Goal: Transaction & Acquisition: Purchase product/service

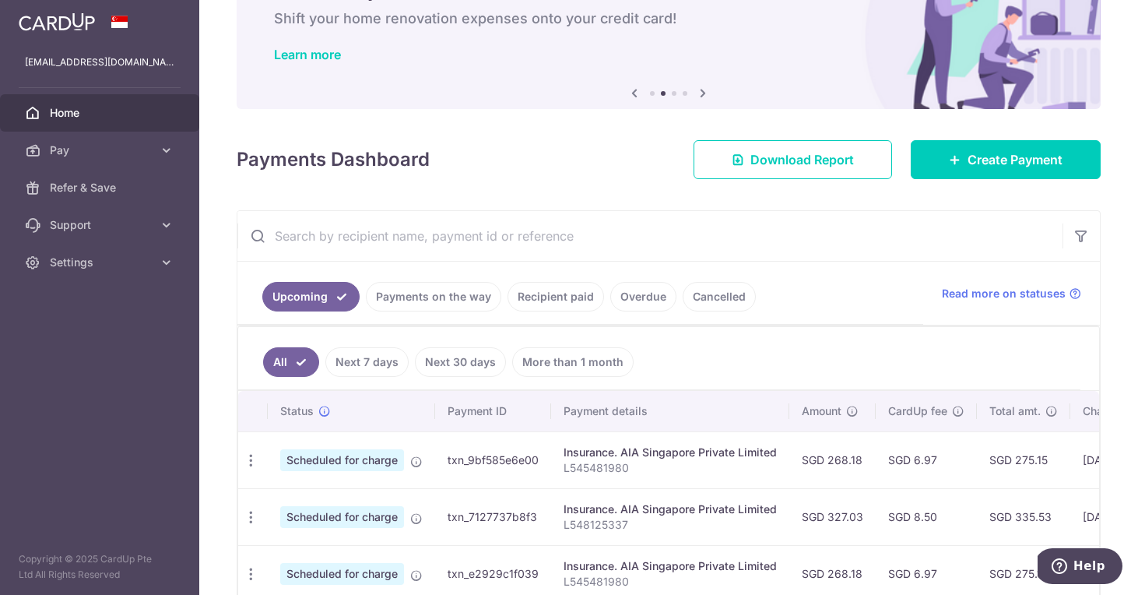
scroll to position [91, 0]
click at [646, 160] on span "Create Payment" at bounding box center [1014, 158] width 95 height 19
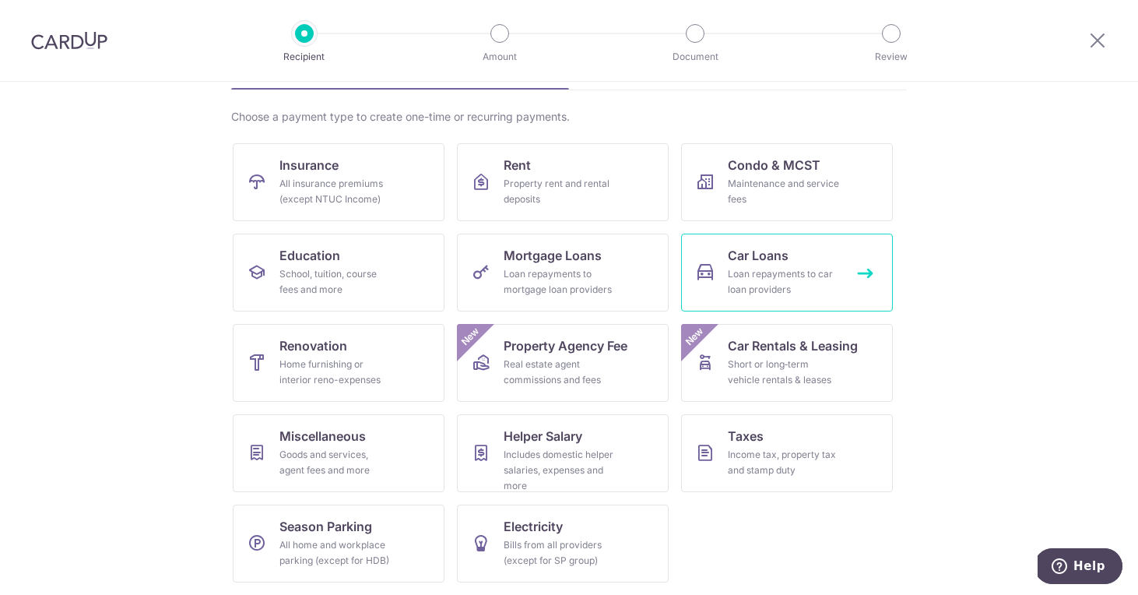
scroll to position [102, 0]
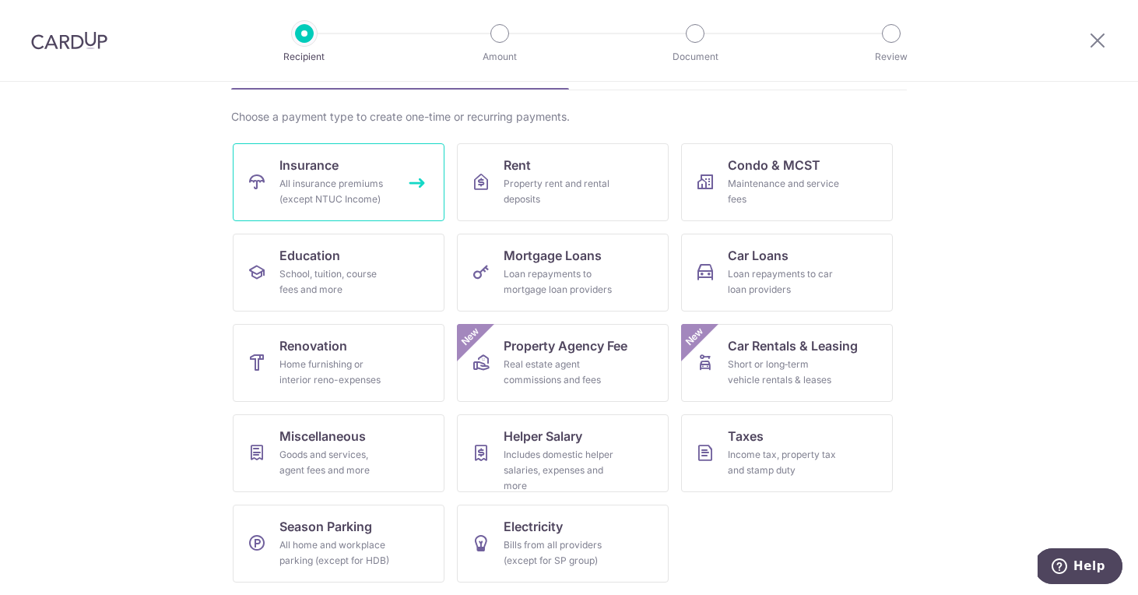
click at [416, 208] on link "Insurance All insurance premiums (except NTUC Income)" at bounding box center [339, 182] width 212 height 78
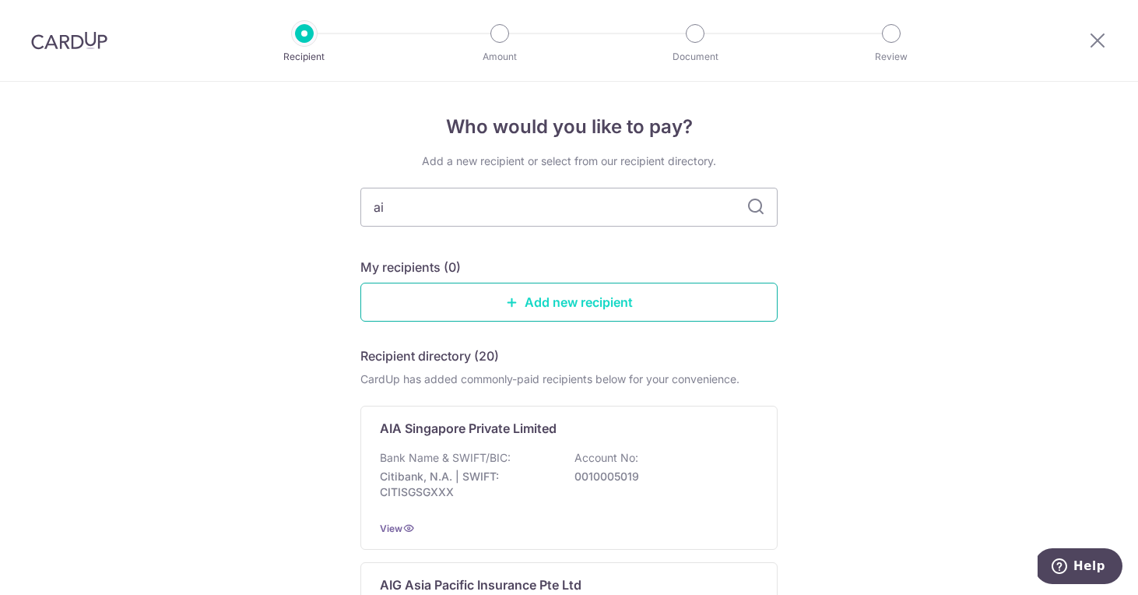
type input "aia"
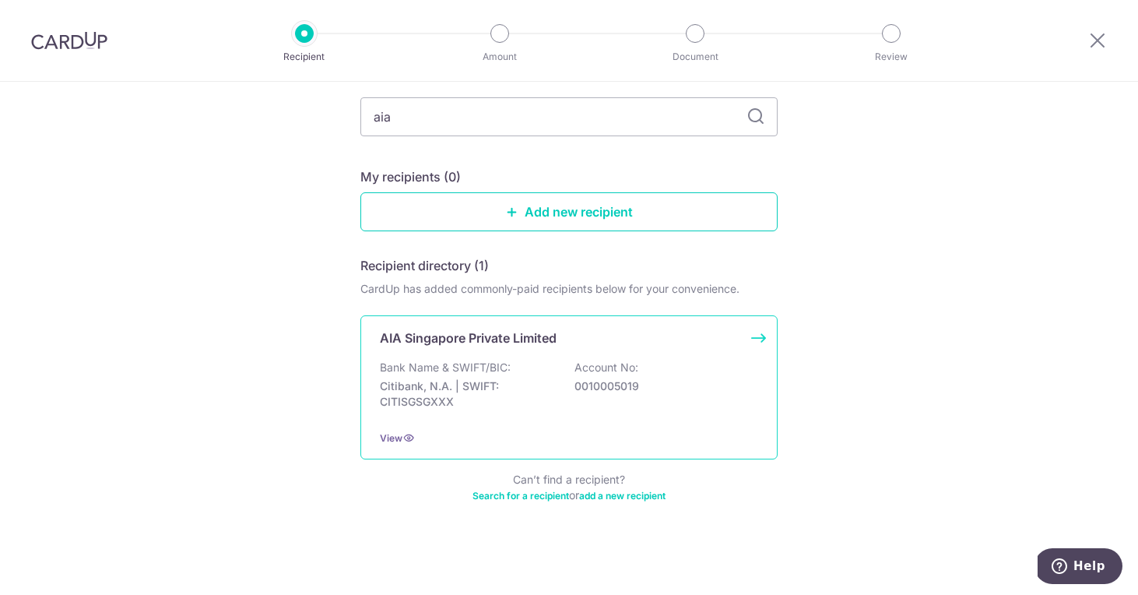
scroll to position [90, 0]
click at [673, 366] on div "Bank Name & SWIFT/BIC: Citibank, N.A. | SWIFT: CITISGSGXXX Account No: 00100050…" at bounding box center [569, 389] width 378 height 58
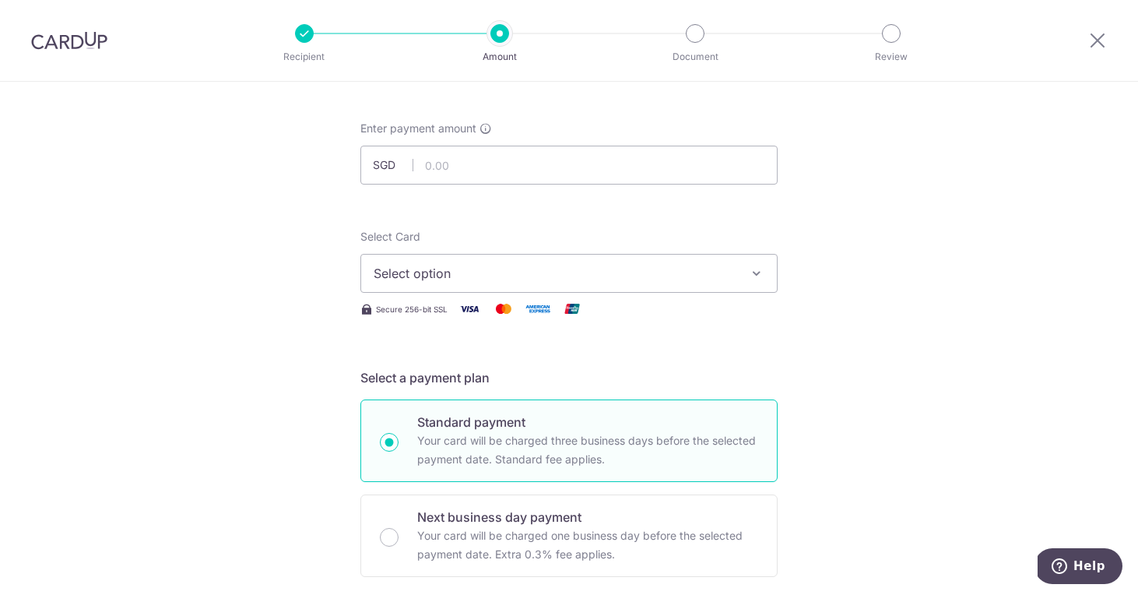
scroll to position [135, 0]
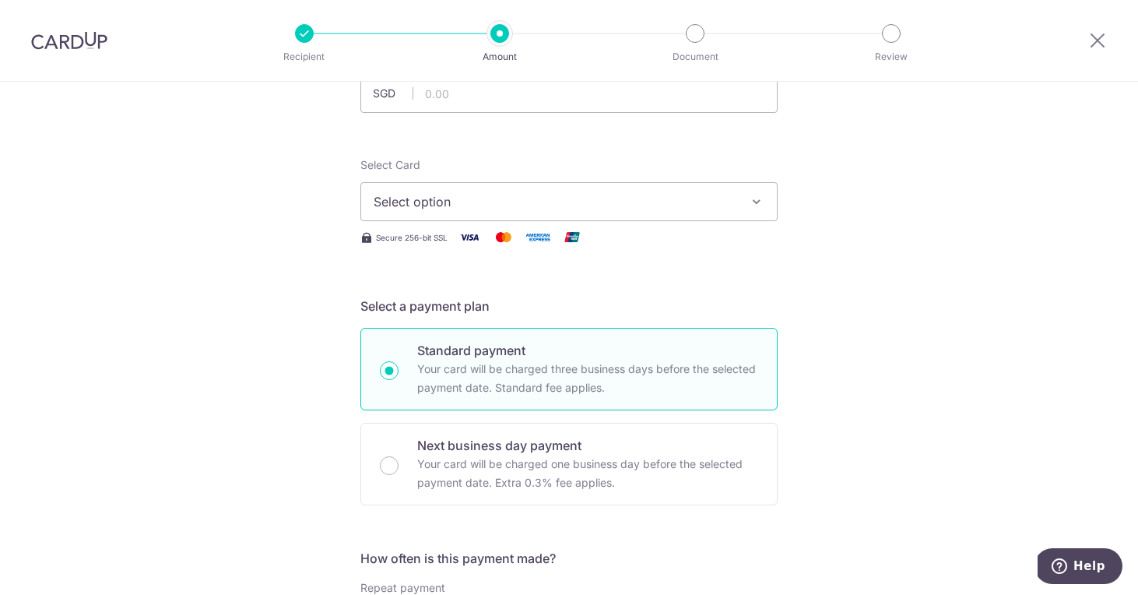
click at [697, 186] on button "Select option" at bounding box center [568, 201] width 417 height 39
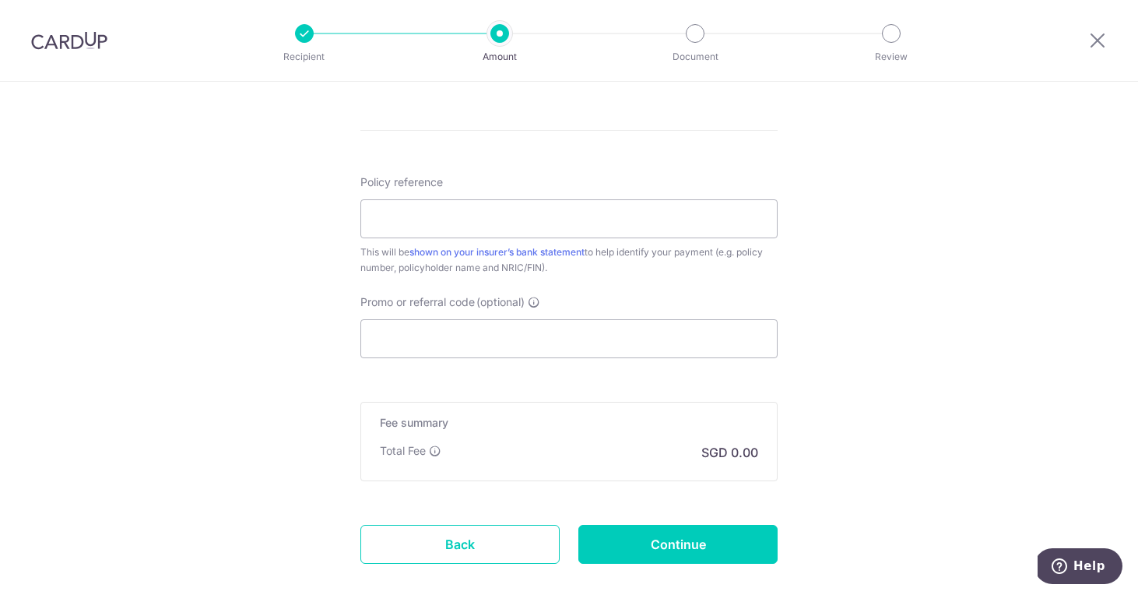
scroll to position [836, 0]
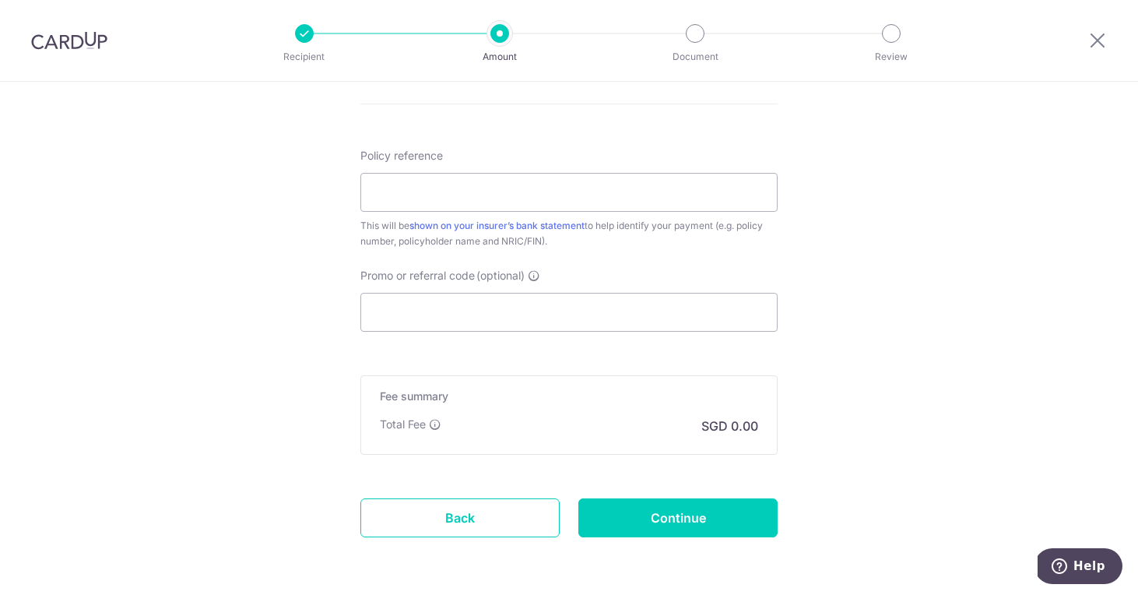
drag, startPoint x: 339, startPoint y: 173, endPoint x: 556, endPoint y: 169, distance: 217.1
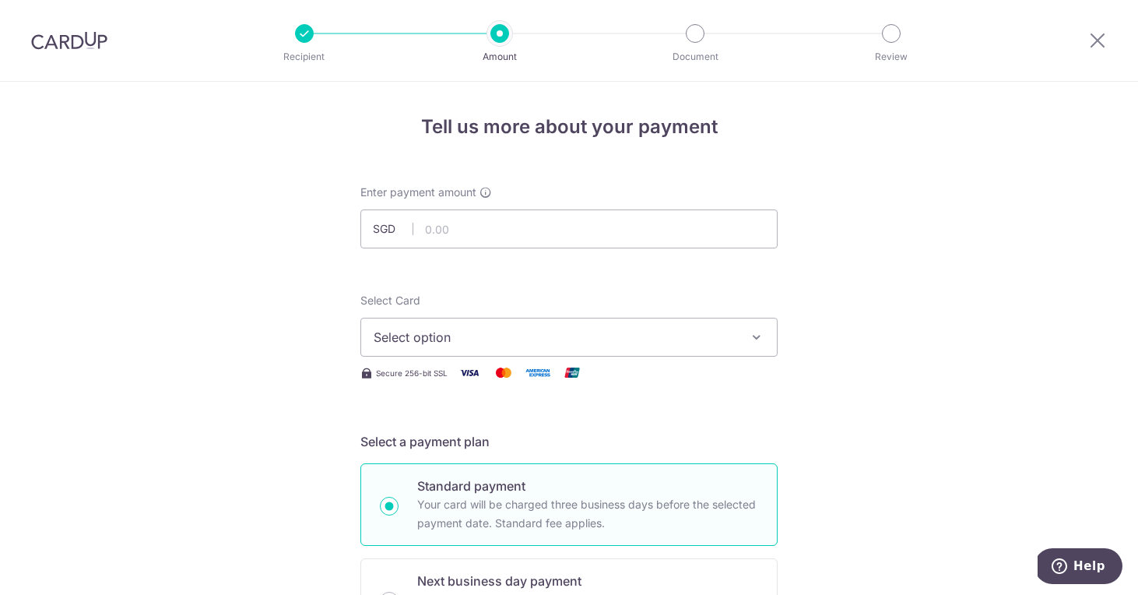
scroll to position [0, 0]
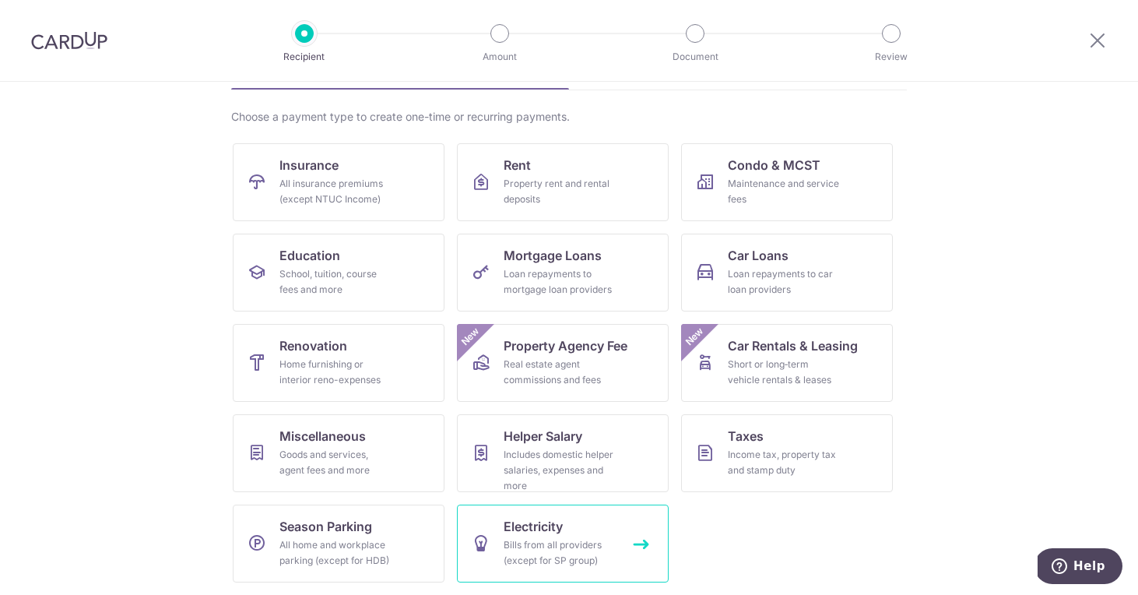
scroll to position [102, 0]
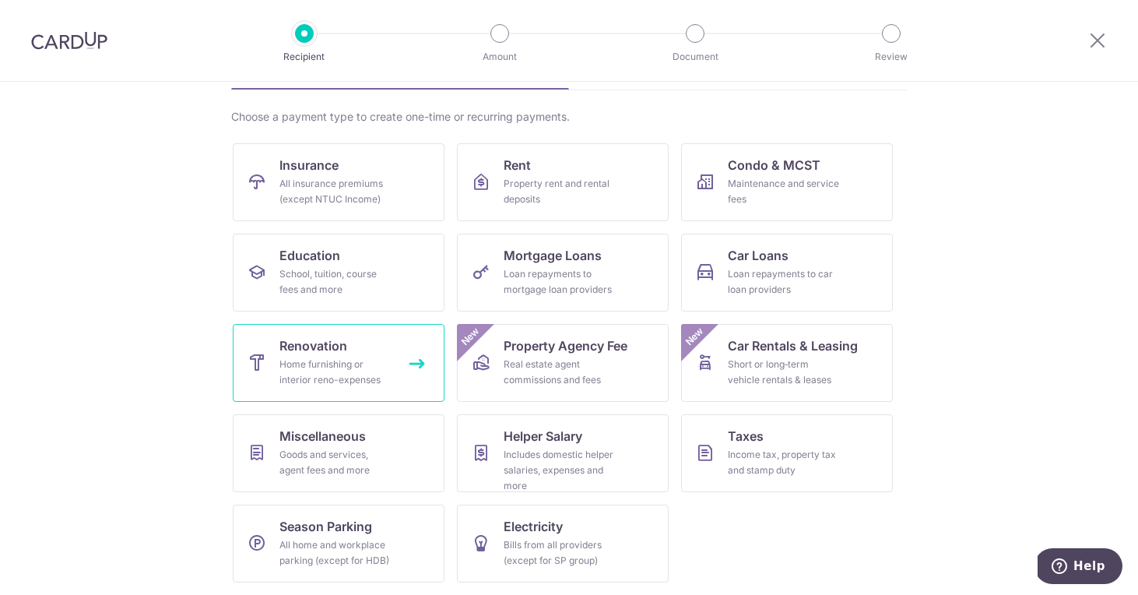
click at [322, 360] on div "Home furnishing or interior reno-expenses" at bounding box center [335, 371] width 112 height 31
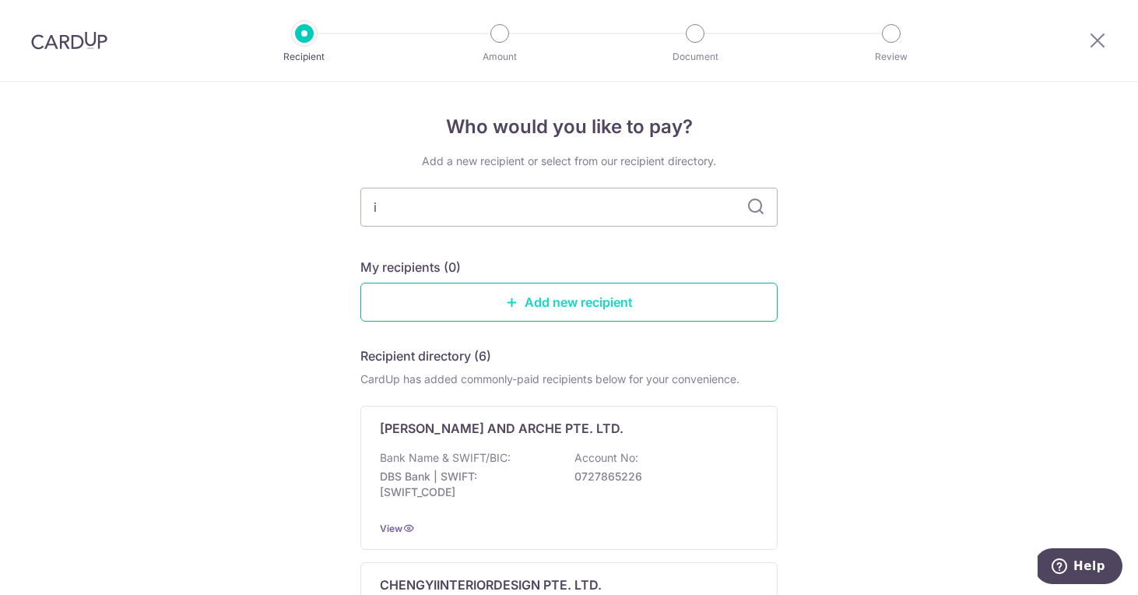
type input "in"
type input "intr"
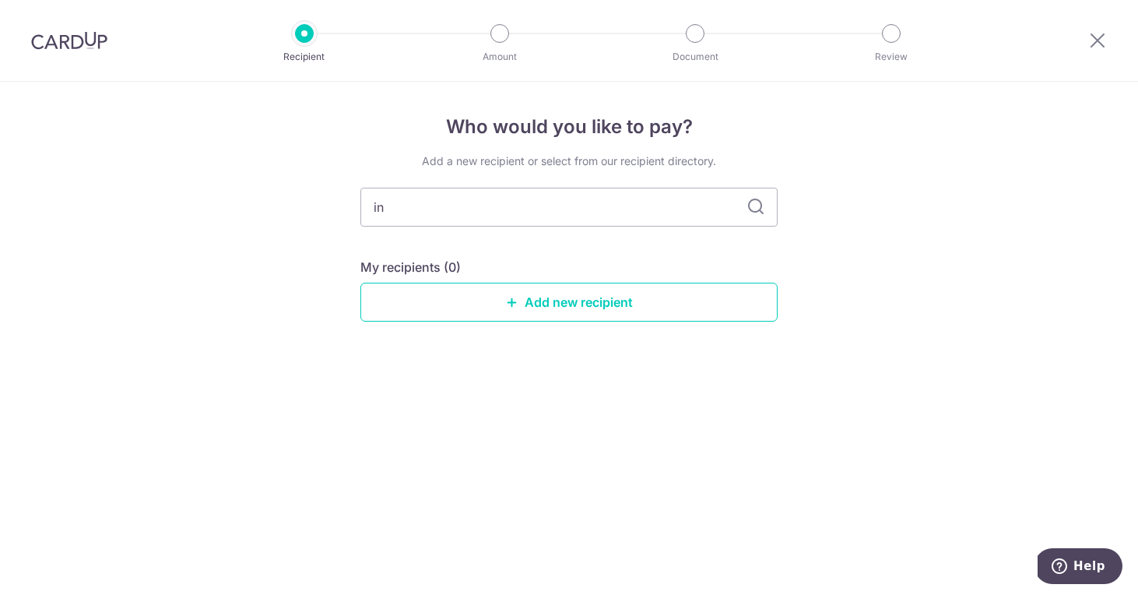
type input "i"
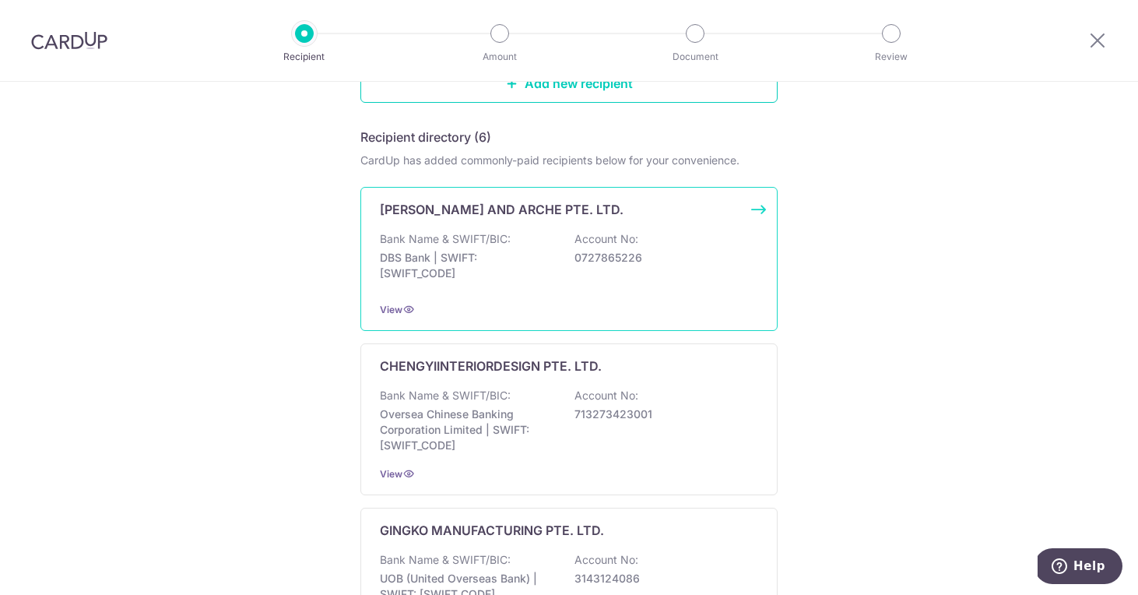
scroll to position [218, 0]
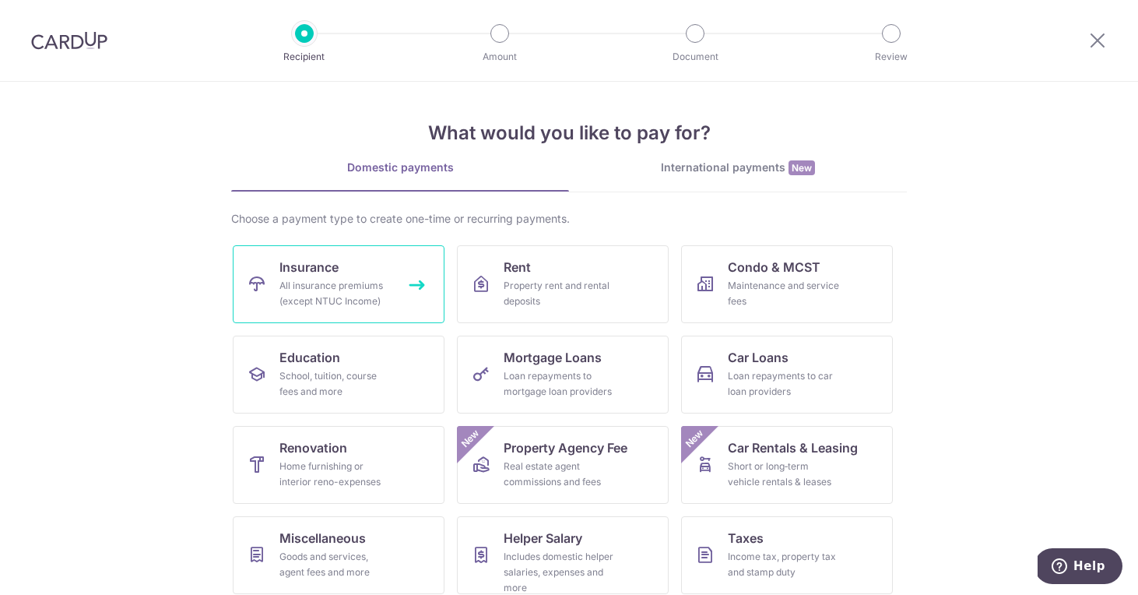
click at [370, 296] on div "All insurance premiums (except NTUC Income)" at bounding box center [335, 293] width 112 height 31
click at [336, 302] on div "All insurance premiums (except NTUC Income)" at bounding box center [335, 293] width 112 height 31
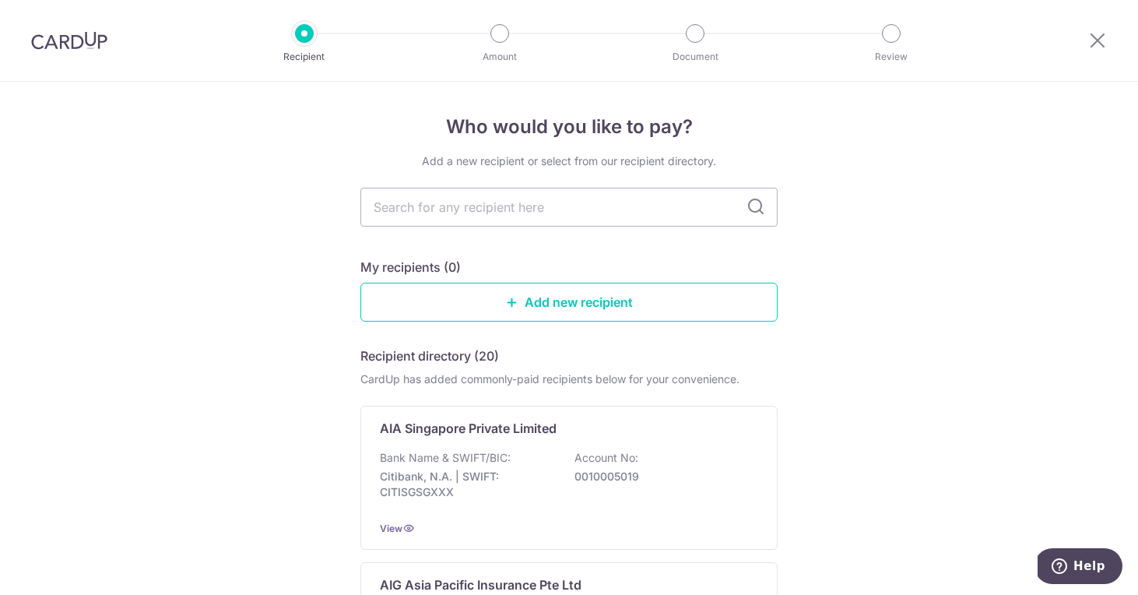
type input "m"
type input "mar"
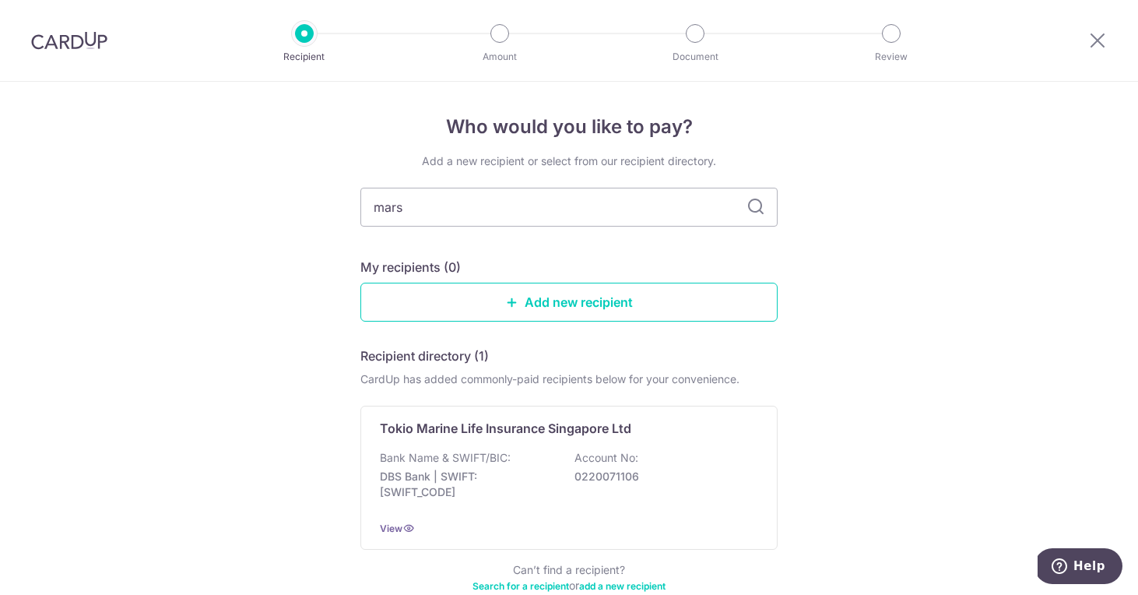
type input "[PERSON_NAME]"
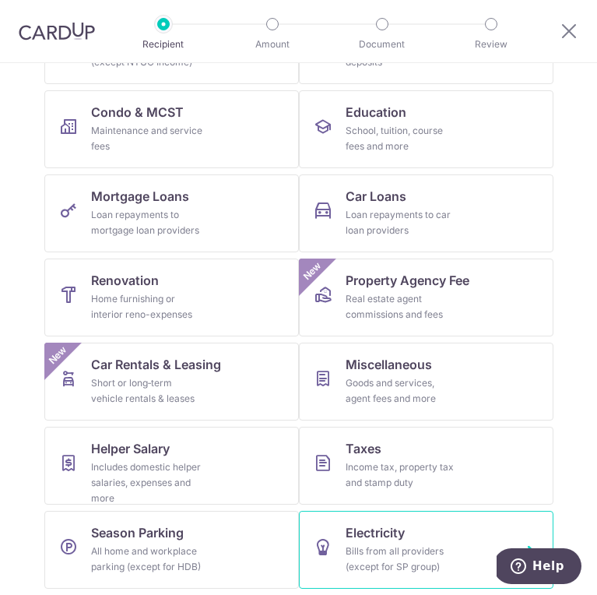
scroll to position [217, 0]
click at [383, 552] on div "Bills from all providers (except for SP group)" at bounding box center [402, 558] width 112 height 31
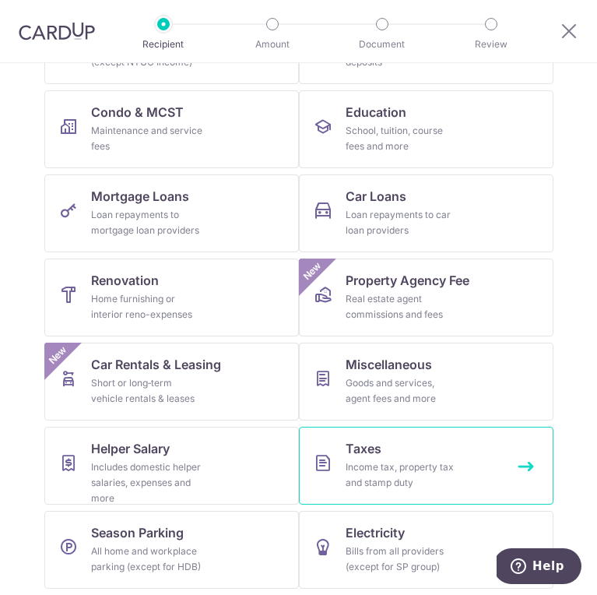
scroll to position [217, 0]
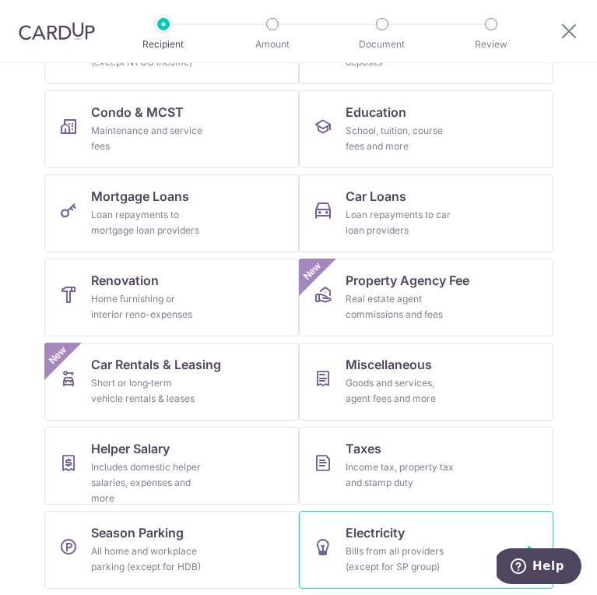
click at [378, 524] on span "Electricity" at bounding box center [375, 532] width 59 height 19
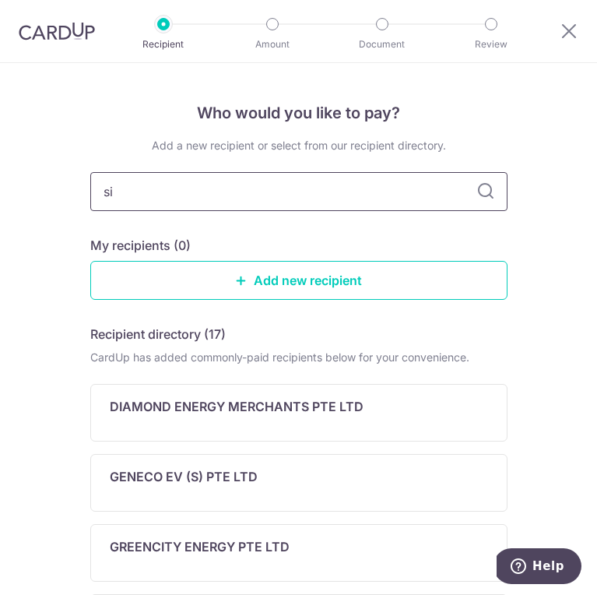
type input "s"
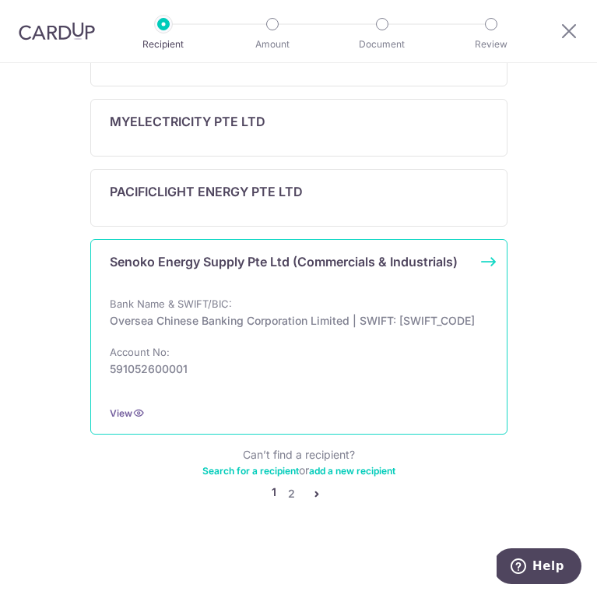
scroll to position [791, 0]
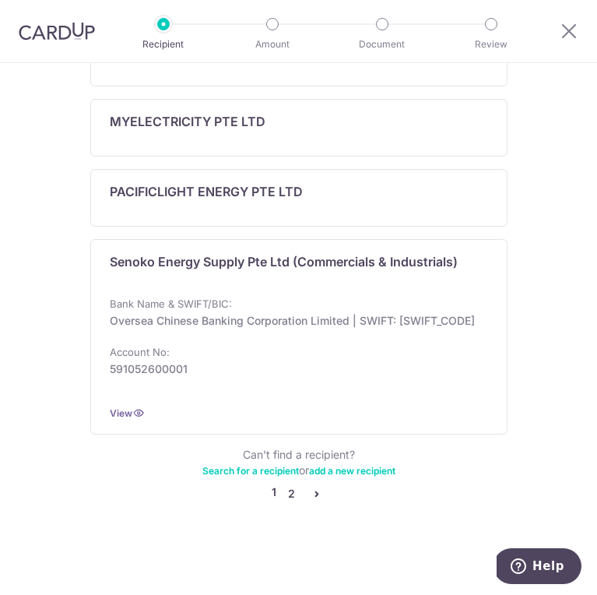
click at [282, 489] on link "2" at bounding box center [291, 493] width 19 height 19
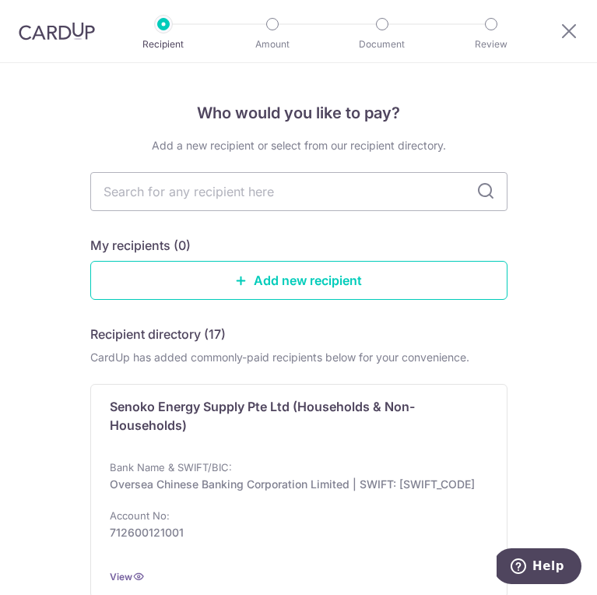
scroll to position [0, 0]
click at [563, 31] on icon at bounding box center [569, 30] width 19 height 19
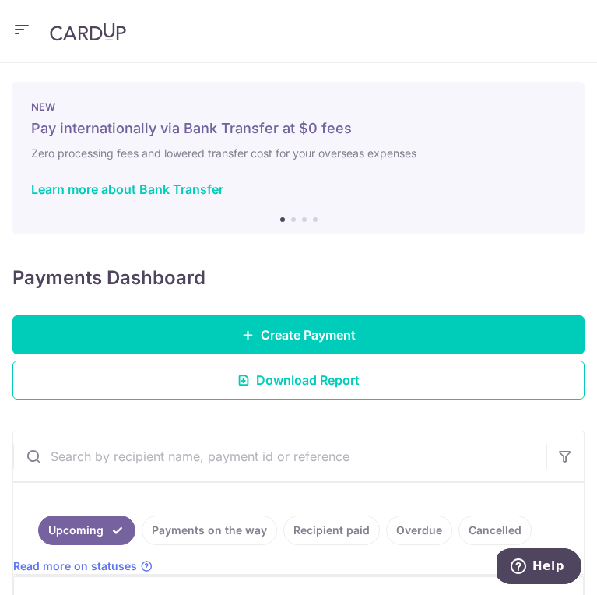
click at [22, 35] on icon "button" at bounding box center [21, 29] width 19 height 19
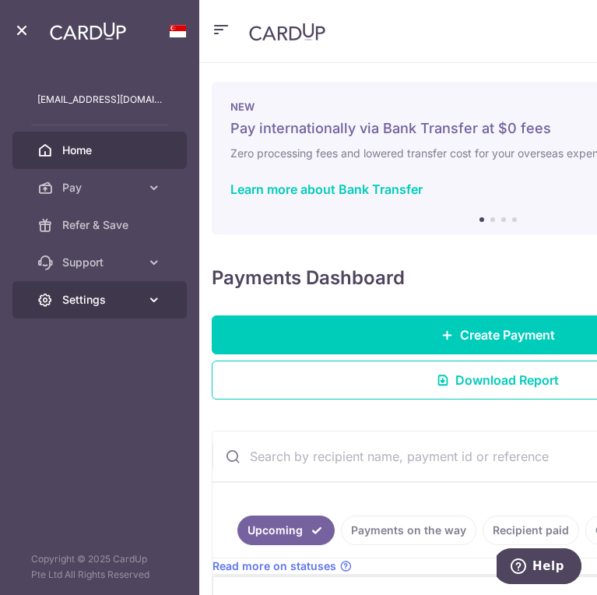
click at [130, 305] on span "Settings" at bounding box center [101, 300] width 78 height 16
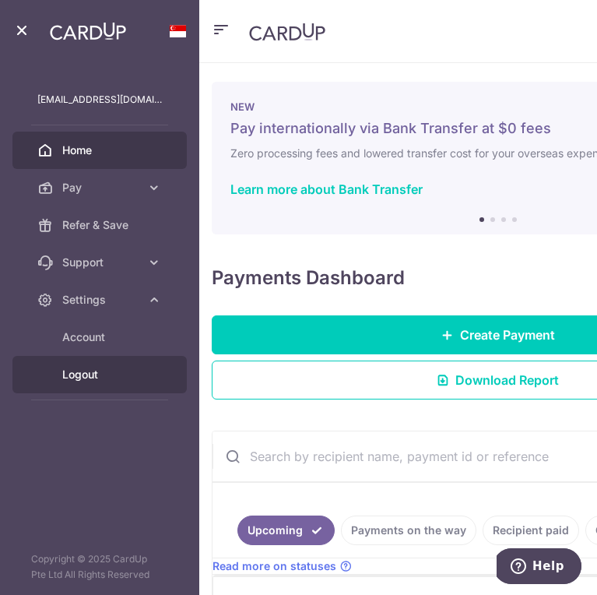
click at [132, 382] on link "Logout" at bounding box center [99, 374] width 174 height 37
